Goal: Information Seeking & Learning: Learn about a topic

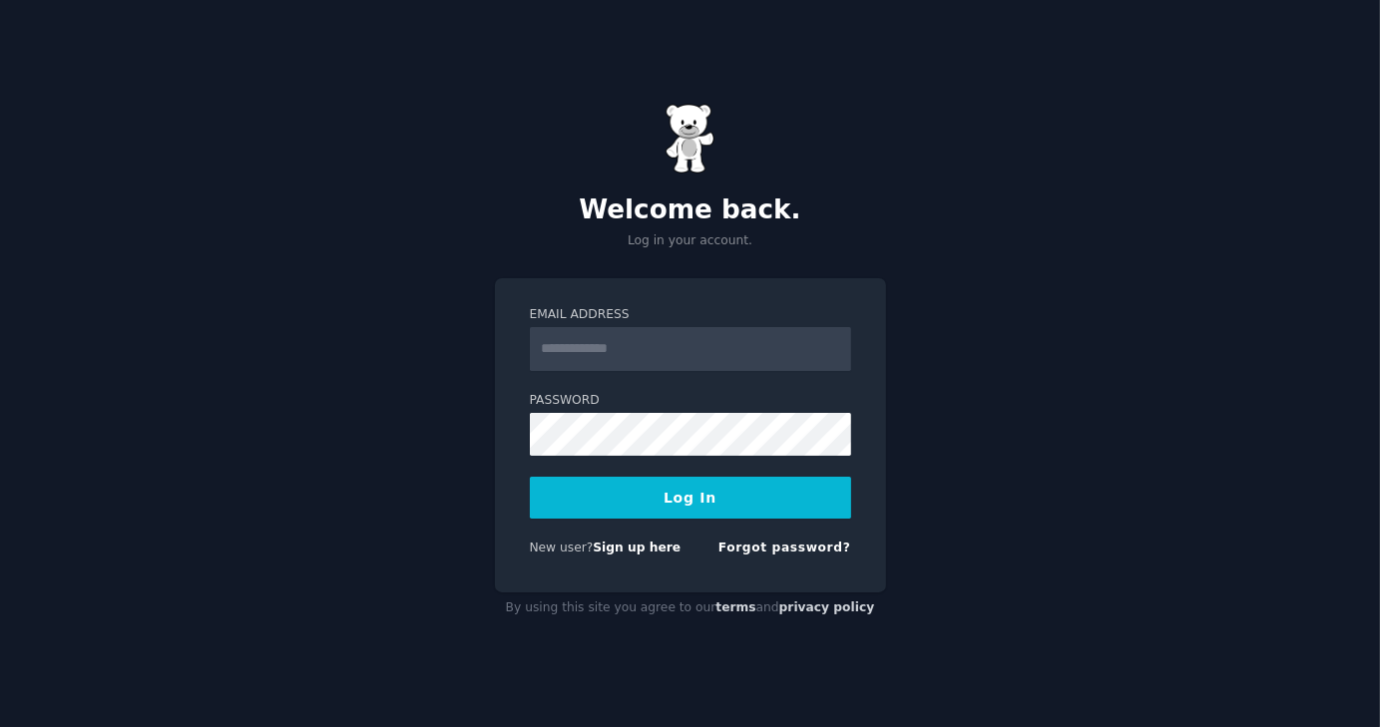
click at [698, 335] on input "Email Address" at bounding box center [690, 349] width 321 height 44
type input "**********"
click at [735, 488] on button "Log In" at bounding box center [690, 498] width 321 height 42
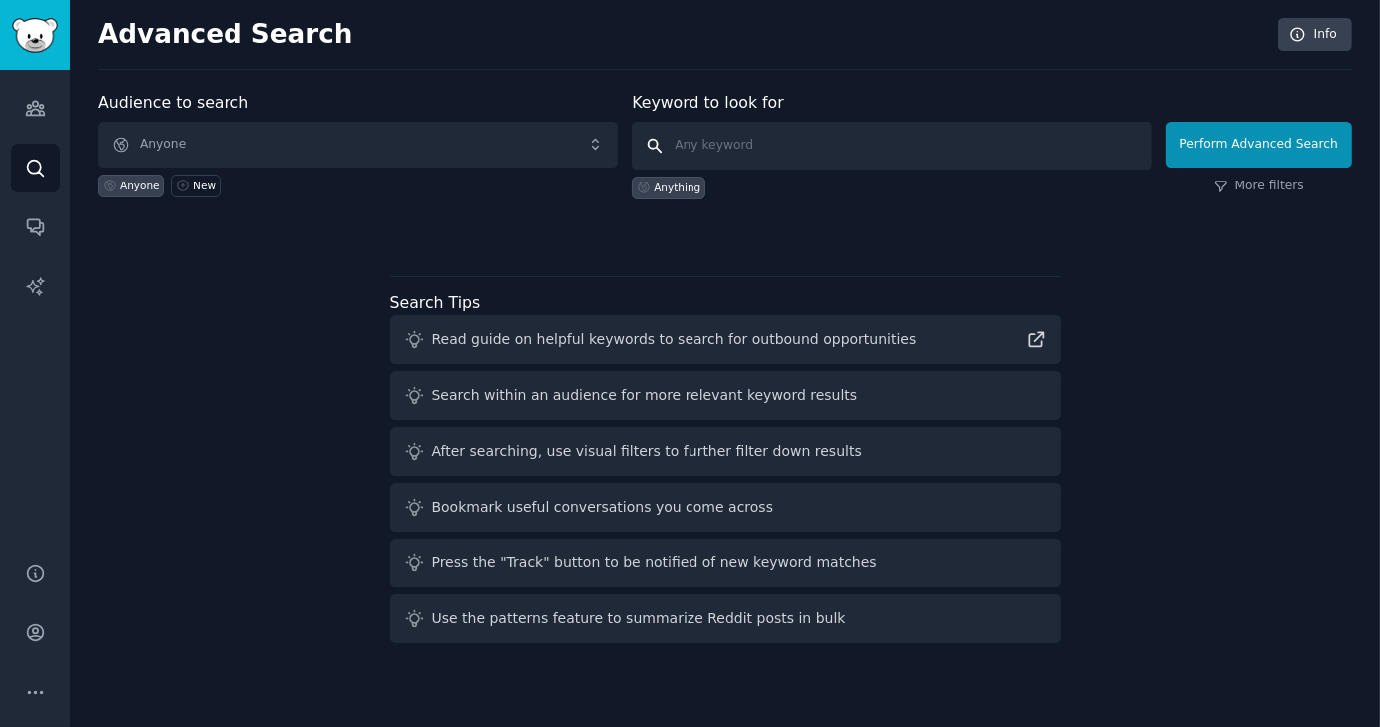
click at [771, 139] on input "text" at bounding box center [892, 146] width 520 height 48
paste input "killing me"
type input "killing me"
click button "Perform Advanced Search" at bounding box center [1259, 145] width 186 height 46
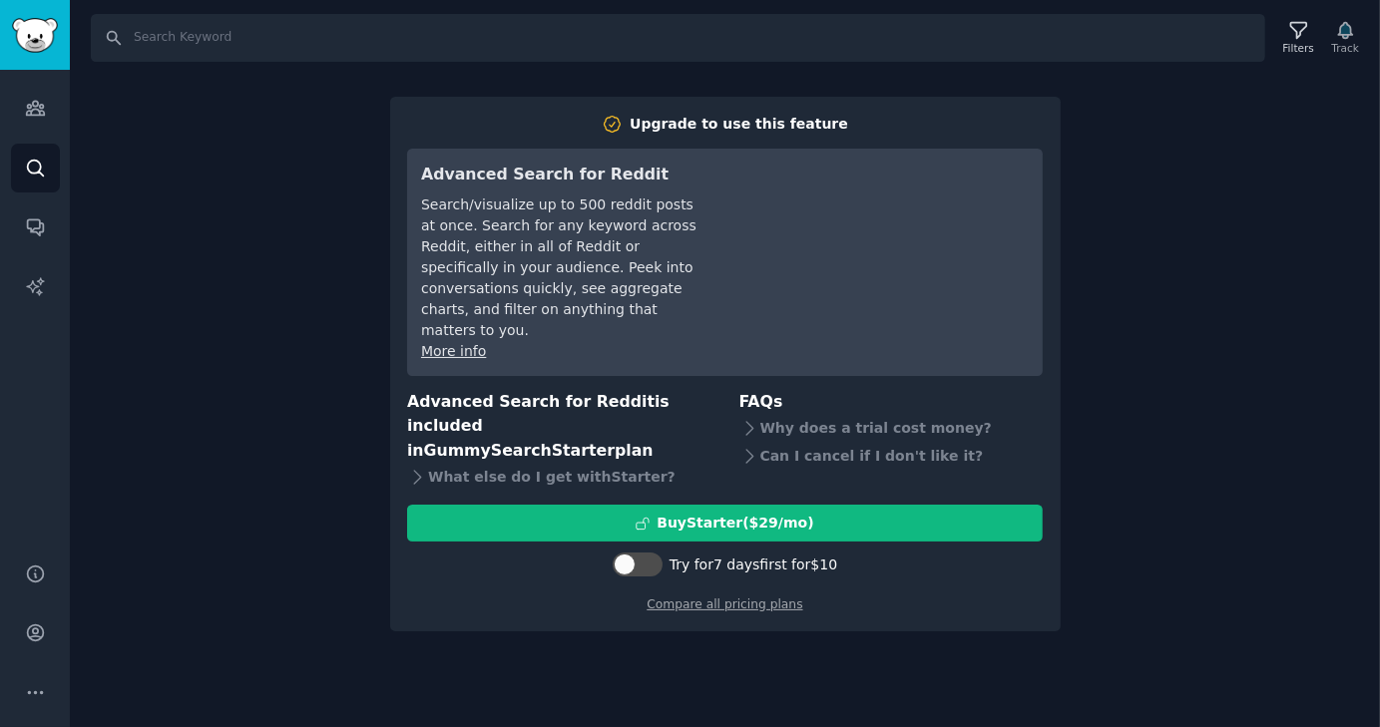
click at [1126, 186] on div "Search Filters Track Upgrade to use this feature Advanced Search for Reddit Sea…" at bounding box center [725, 363] width 1310 height 727
click at [653, 560] on div at bounding box center [648, 565] width 10 height 10
checkbox input "true"
click at [1157, 314] on div "Search Filters Track Upgrade to use this feature Advanced Search for Reddit Sea…" at bounding box center [725, 363] width 1310 height 727
click at [1092, 242] on div "Search Filters Track Upgrade to use this feature Advanced Search for Reddit Sea…" at bounding box center [725, 363] width 1310 height 727
